Goal: Information Seeking & Learning: Learn about a topic

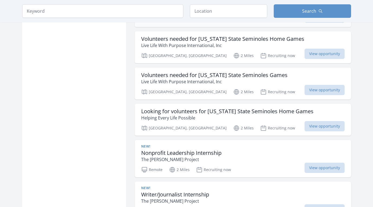
scroll to position [552, 0]
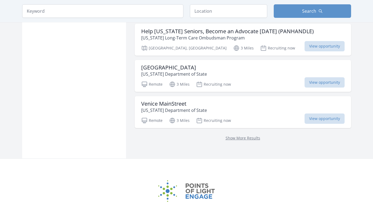
scroll to position [678, 0]
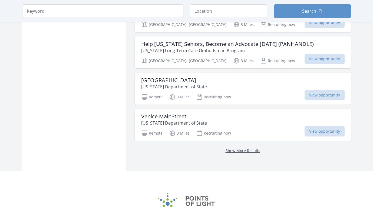
click at [234, 148] on link "Show More Results" at bounding box center [243, 150] width 35 height 5
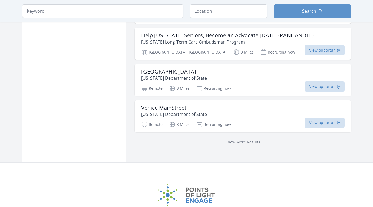
scroll to position [689, 0]
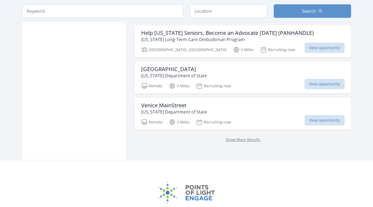
click at [237, 130] on div "Show More Results" at bounding box center [243, 139] width 217 height 19
click at [237, 137] on link "Show More Results" at bounding box center [243, 139] width 35 height 5
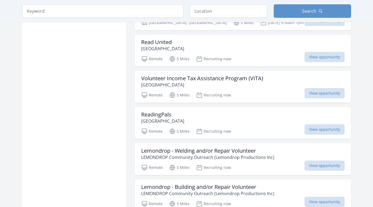
scroll to position [830, 0]
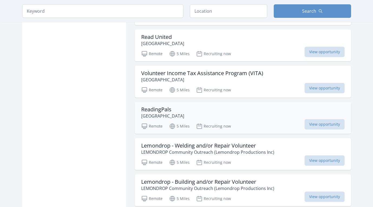
click at [218, 106] on div "ReadingPals [GEOGRAPHIC_DATA]" at bounding box center [243, 112] width 204 height 13
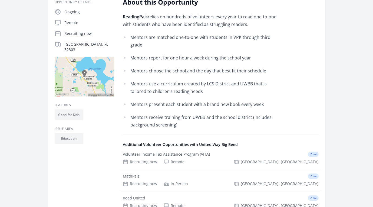
scroll to position [66, 0]
